Goal: Contribute content

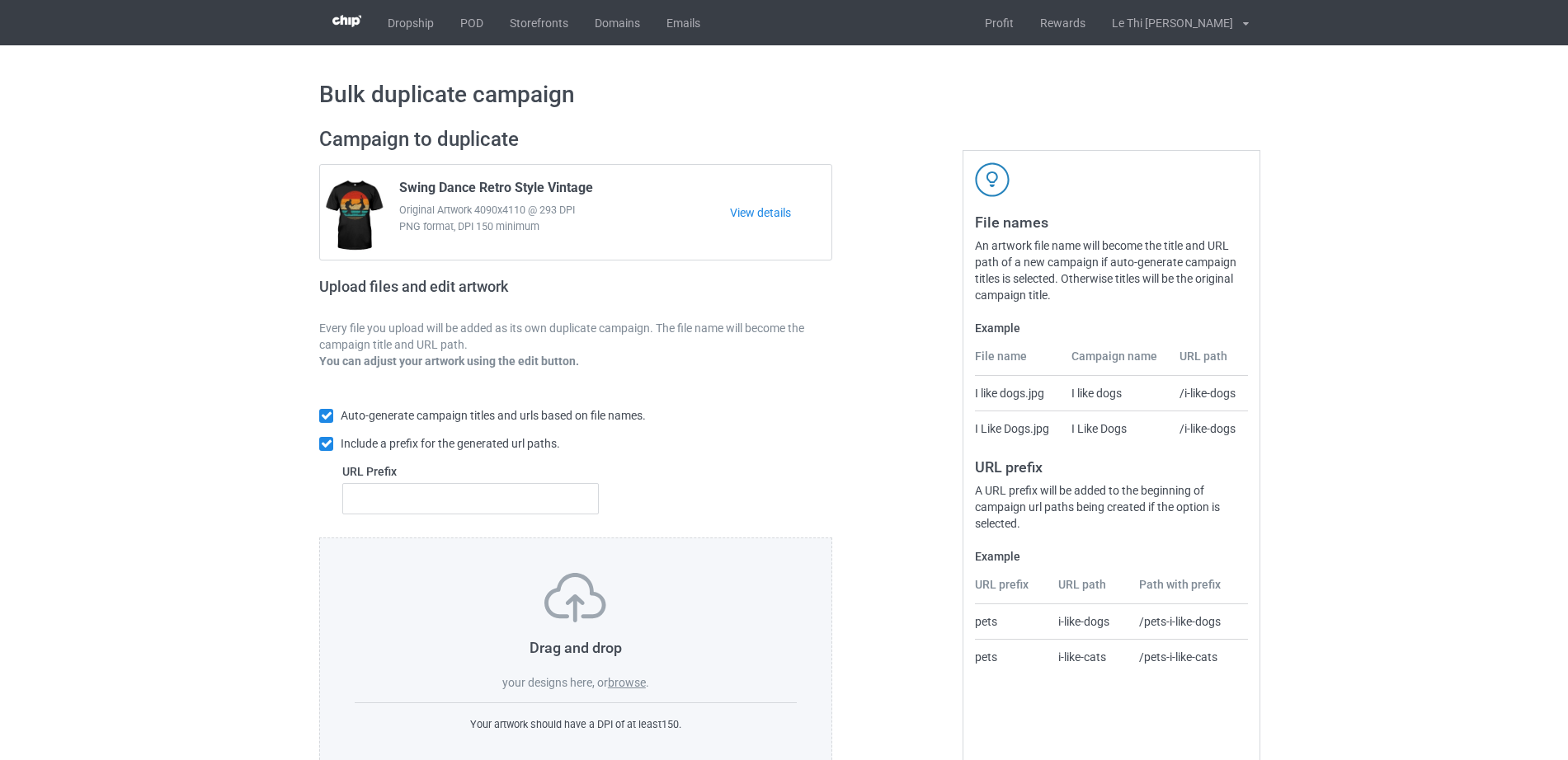
click at [628, 684] on label "browse" at bounding box center [627, 683] width 38 height 13
click at [0, 0] on input "browse" at bounding box center [0, 0] width 0 height 0
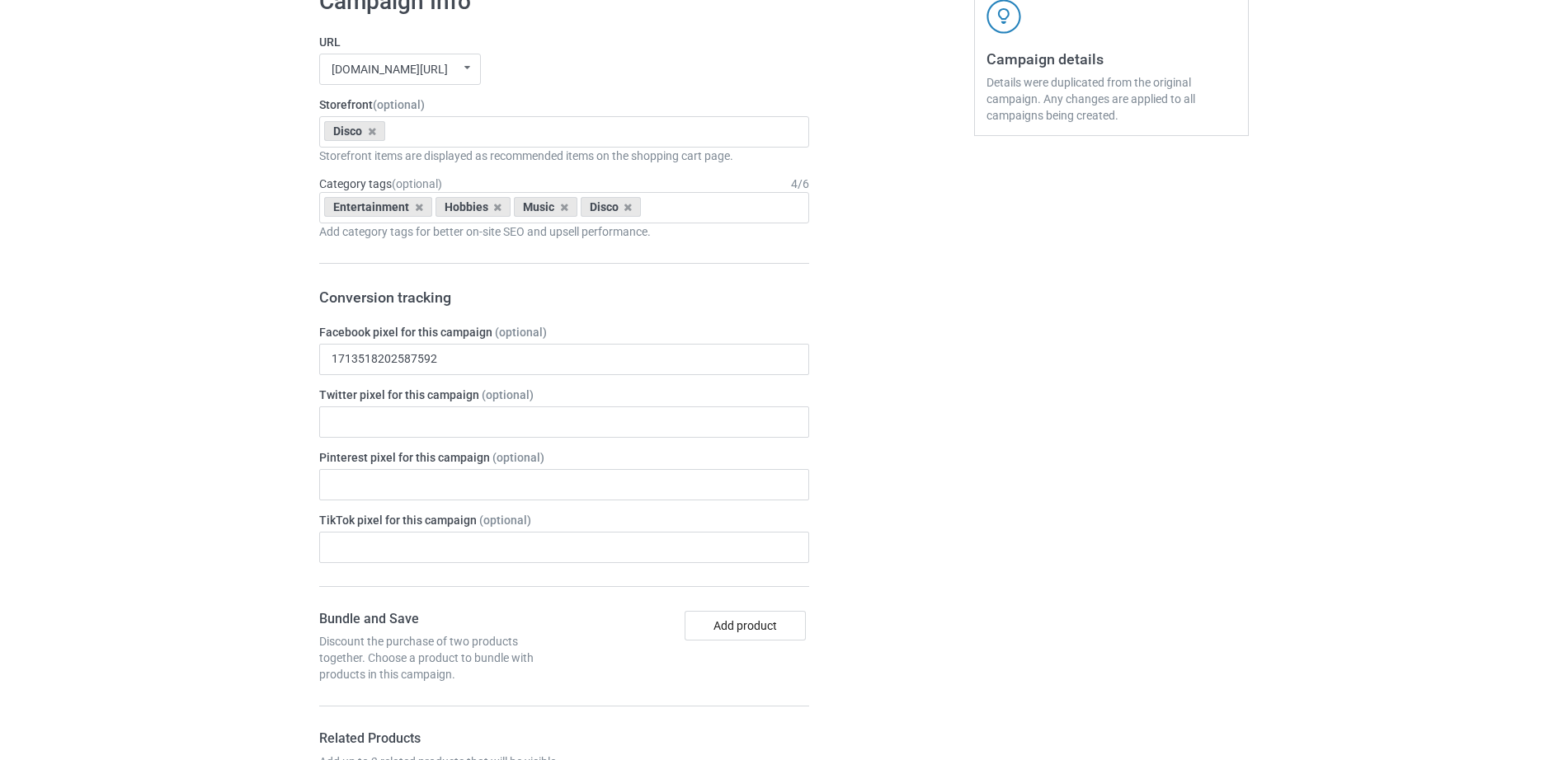
scroll to position [684, 0]
click at [443, 128] on div "Disco Hippie MTV Mussic Blessed By God [MEDICAL_DATA] [MEDICAL_DATA] [MEDICAL_D…" at bounding box center [564, 128] width 490 height 31
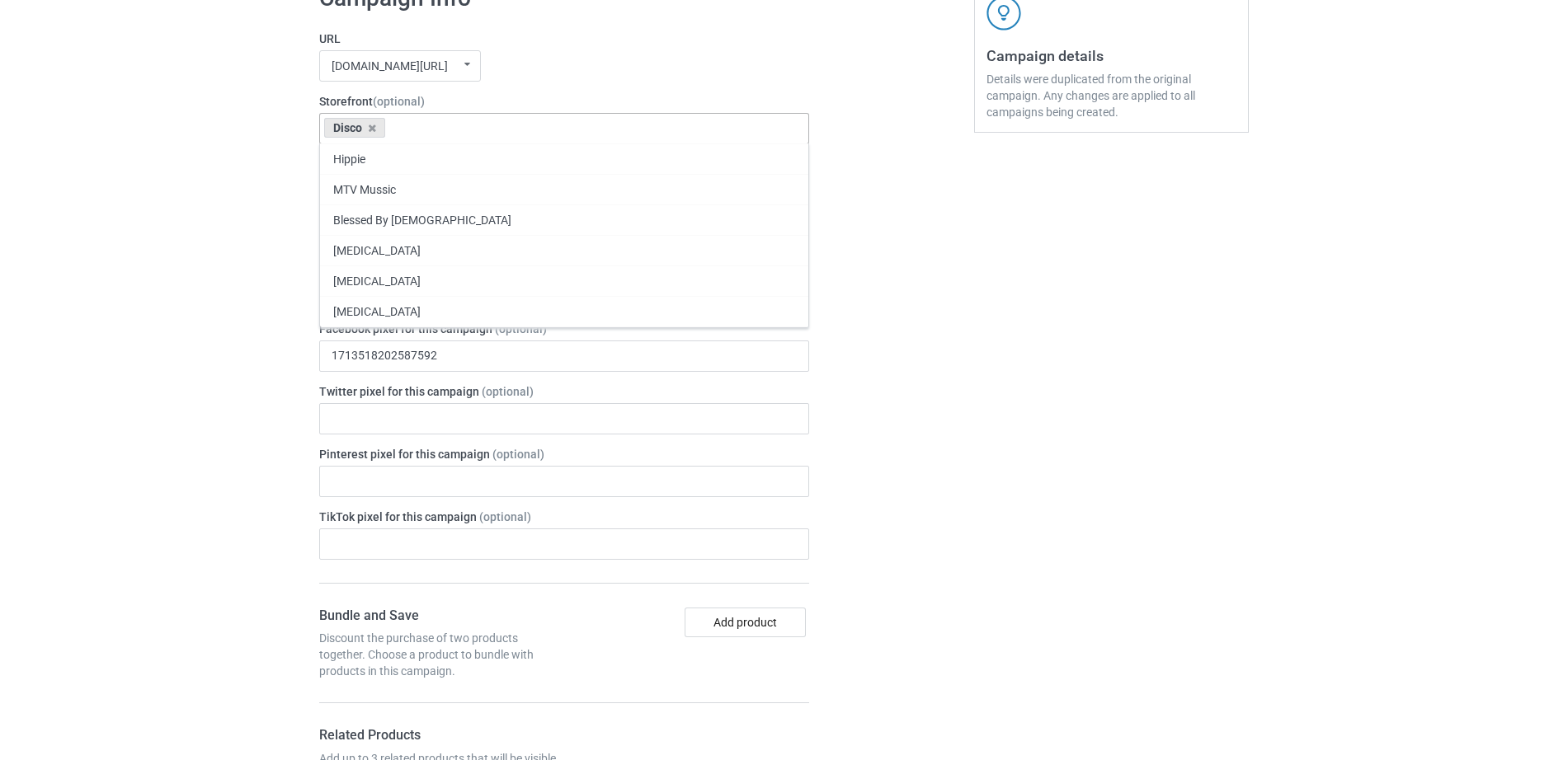
click at [443, 128] on div "Disco Hippie MTV Mussic Blessed By God [MEDICAL_DATA] [MEDICAL_DATA] [MEDICAL_D…" at bounding box center [564, 128] width 490 height 31
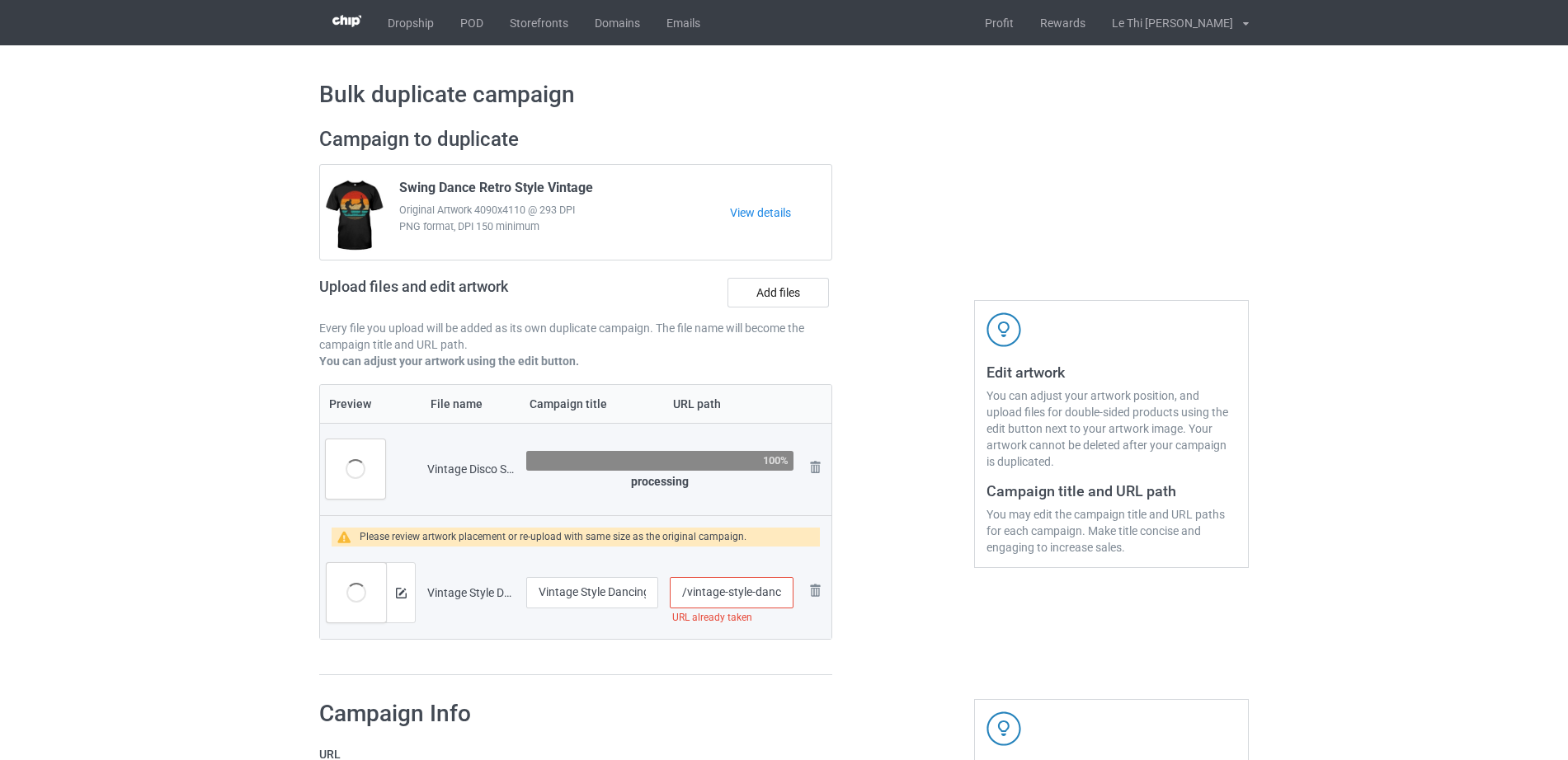
click at [716, 588] on input "/vintage-style-dancing-retro" at bounding box center [732, 593] width 124 height 31
click at [691, 592] on input "/vintage-style-dancing-retro" at bounding box center [732, 593] width 124 height 31
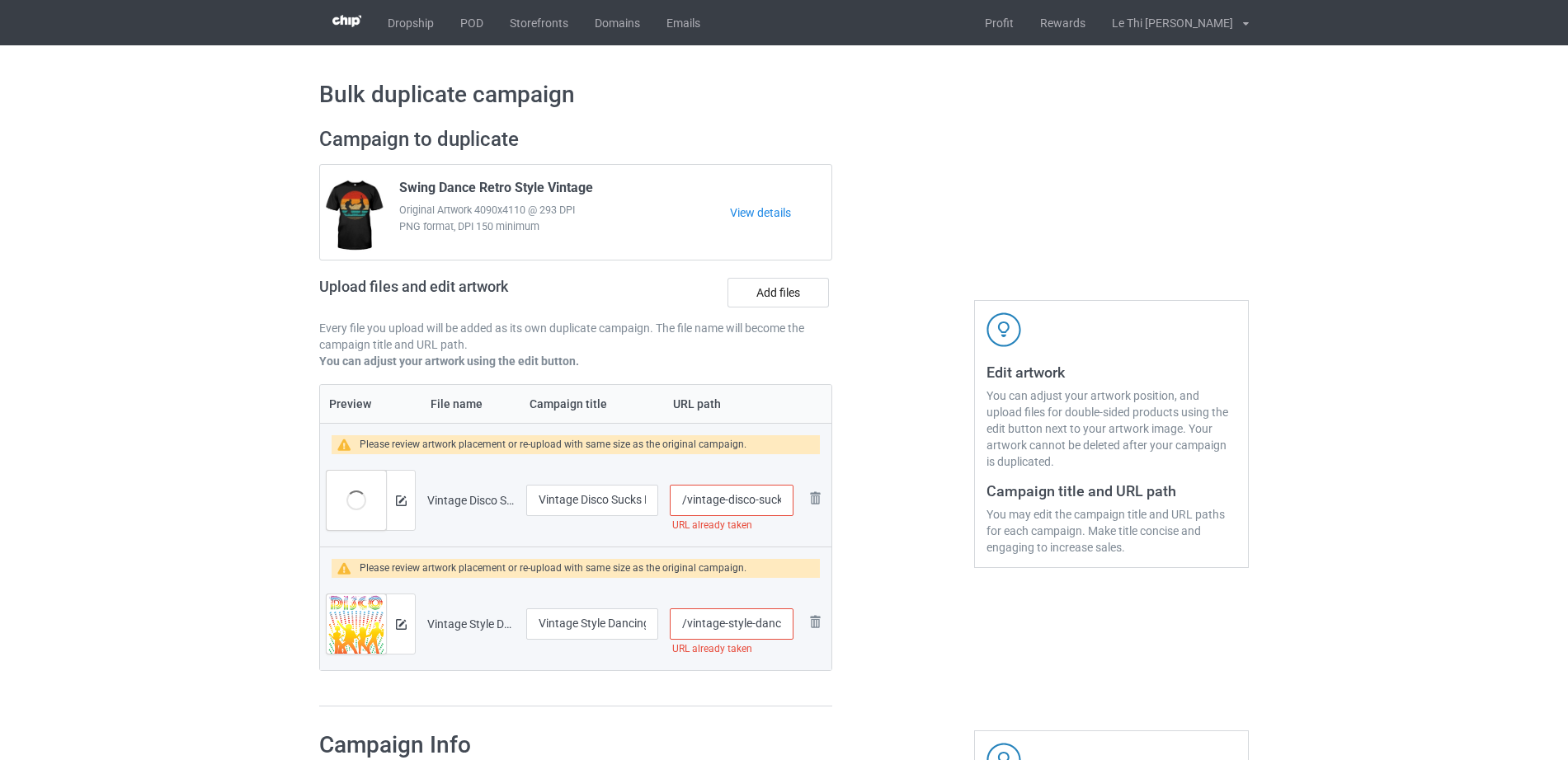
click at [707, 490] on input "/vintage-disco-sucks-retro-dancing-music" at bounding box center [732, 501] width 124 height 31
click at [687, 627] on input "/vintage-style-dancing-retro" at bounding box center [732, 624] width 124 height 31
drag, startPoint x: 723, startPoint y: 633, endPoint x: 826, endPoint y: 632, distance: 103.0
click at [826, 632] on tr "Preview and edit artwork Vintage Style Dancing Retro.png Vintage Style Dancing …" at bounding box center [576, 623] width 511 height 92
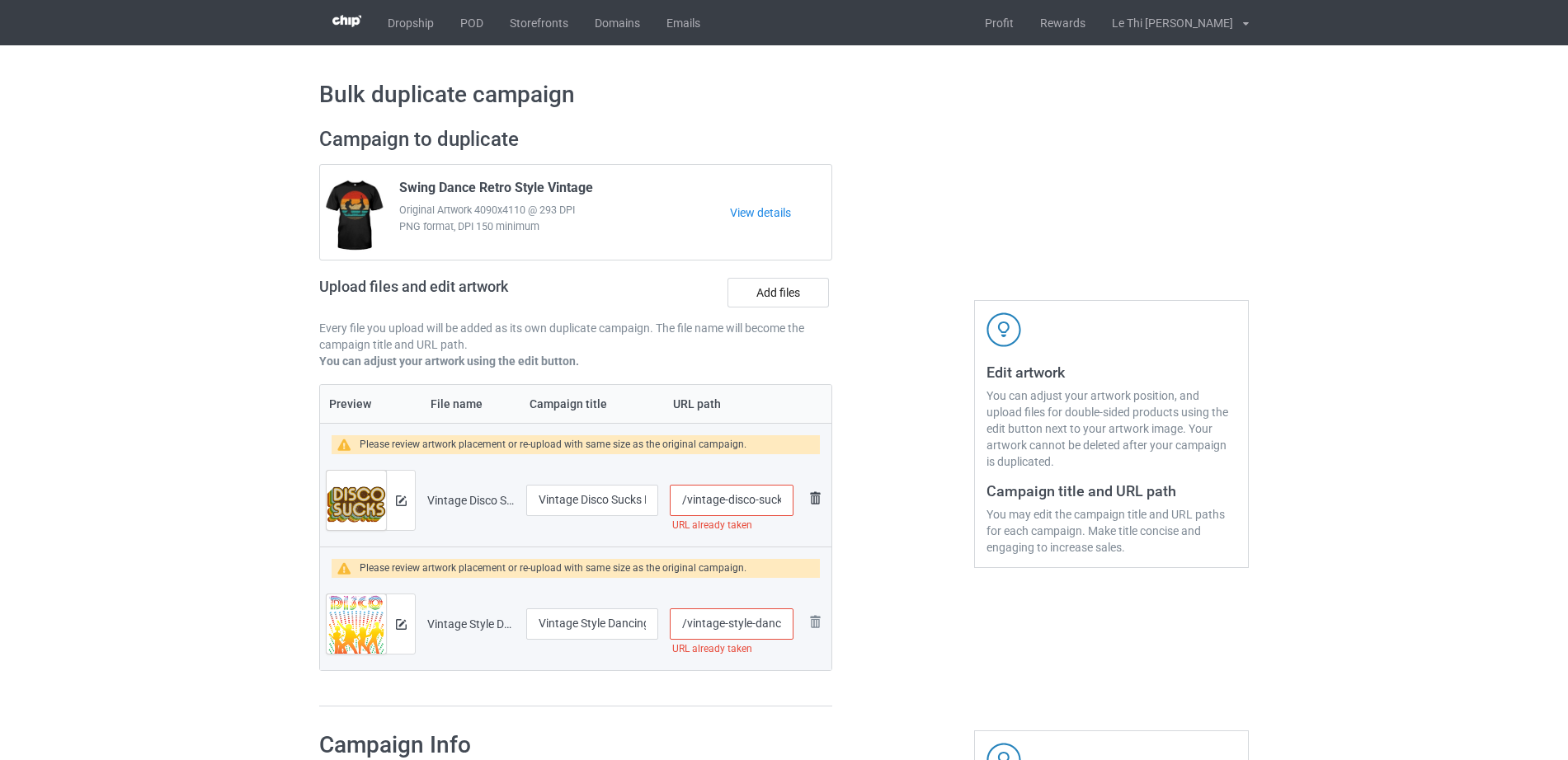
scroll to position [0, 113]
drag, startPoint x: 704, startPoint y: 497, endPoint x: 816, endPoint y: 496, distance: 112.0
click at [816, 496] on tr "Preview and edit artwork Vintage Disco Sucks Retro Dancing Music.png Vintage Di…" at bounding box center [576, 500] width 511 height 92
click at [900, 512] on div at bounding box center [903, 417] width 118 height 603
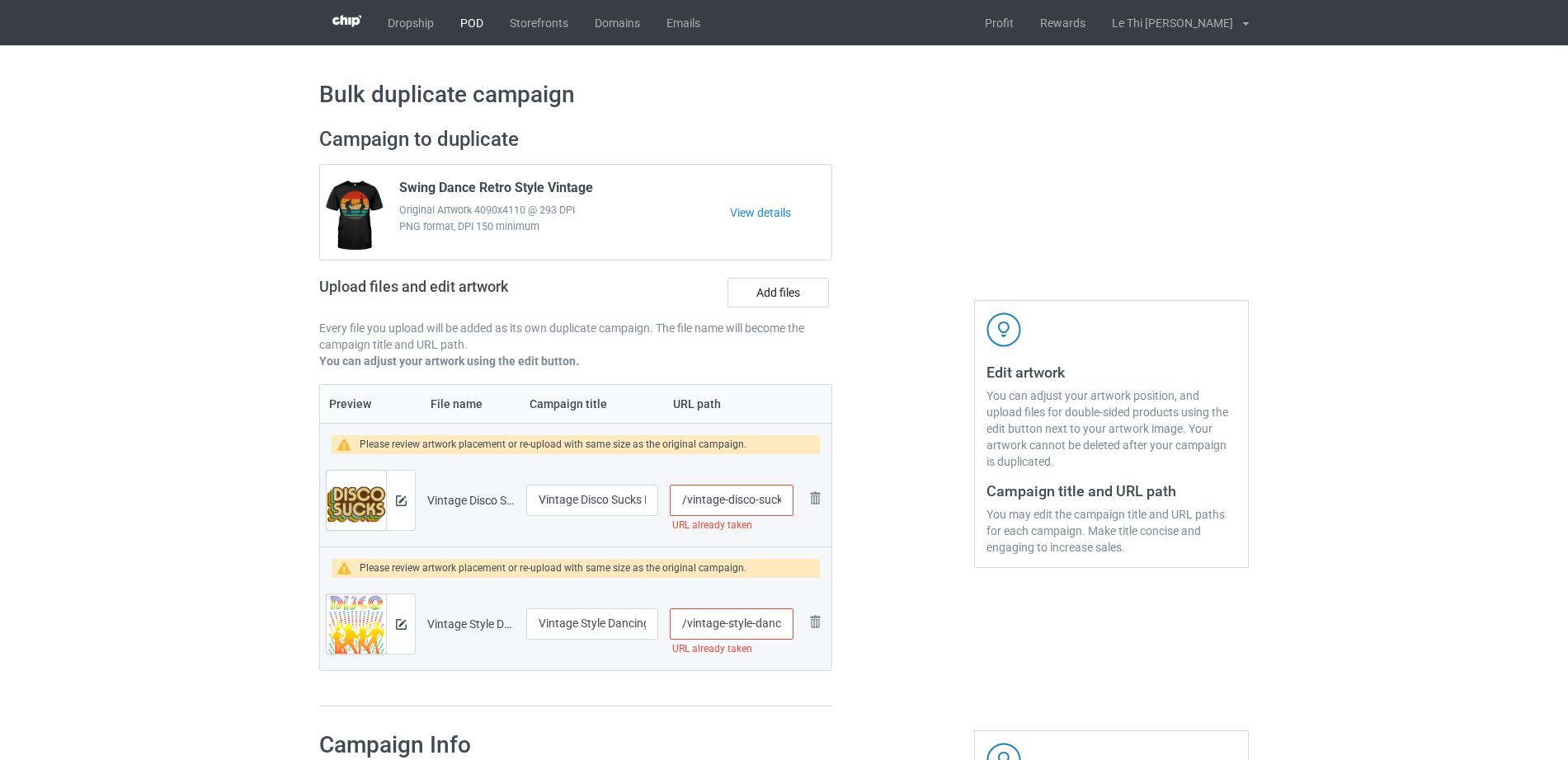
click at [463, 30] on link "POD" at bounding box center [471, 23] width 49 height 46
